Goal: Navigation & Orientation: Find specific page/section

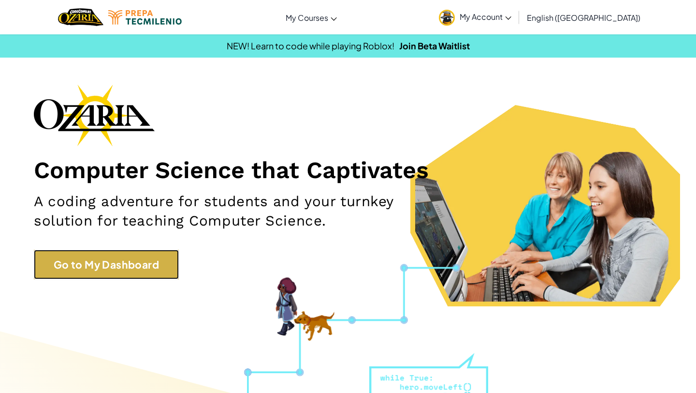
click at [122, 259] on link "Go to My Dashboard" at bounding box center [106, 264] width 145 height 30
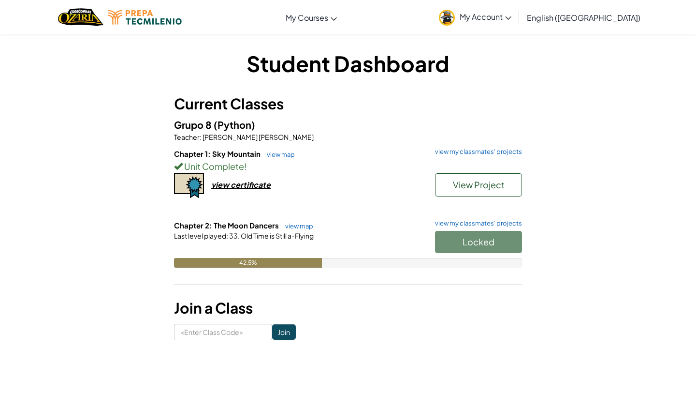
click at [452, 242] on div "Locked" at bounding box center [473, 244] width 97 height 27
click at [457, 243] on div "Locked" at bounding box center [473, 244] width 97 height 27
click at [451, 236] on div "Locked" at bounding box center [473, 244] width 97 height 27
